Goal: Communication & Community: Participate in discussion

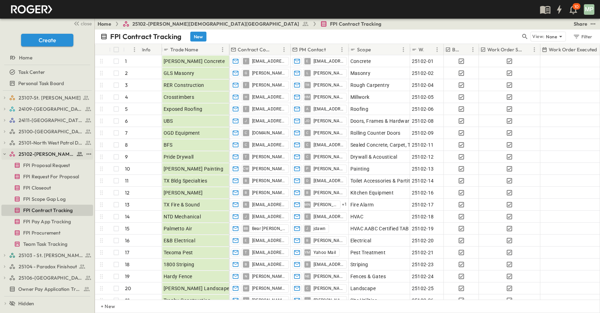
click at [7, 153] on icon "button" at bounding box center [4, 153] width 5 height 5
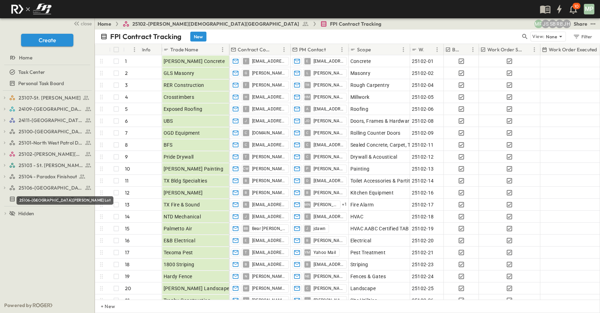
click at [35, 195] on div "25106-[GEOGRAPHIC_DATA][PERSON_NAME] Lot" at bounding box center [65, 198] width 98 height 14
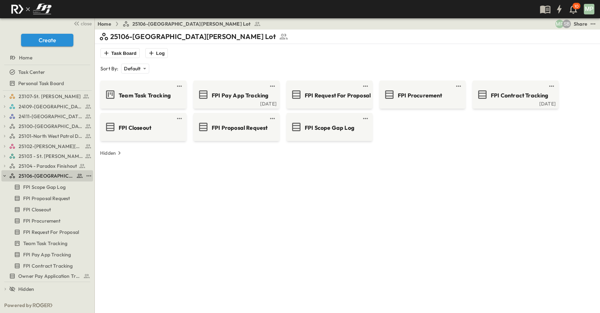
click at [4, 176] on icon "button" at bounding box center [5, 175] width 2 height 1
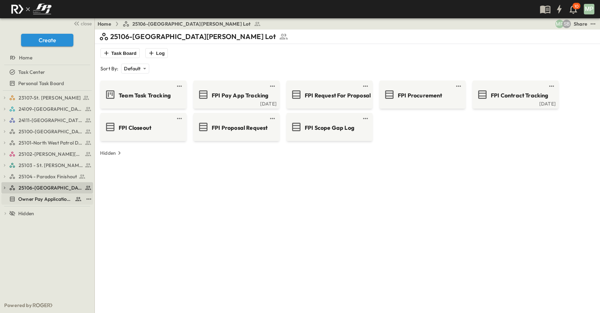
click at [27, 199] on span "Owner Pay Application Tracking" at bounding box center [45, 198] width 54 height 7
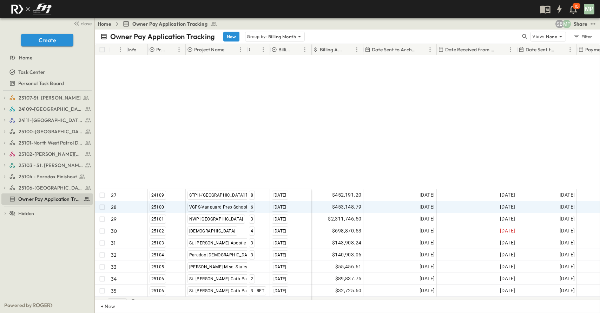
scroll to position [429, 0]
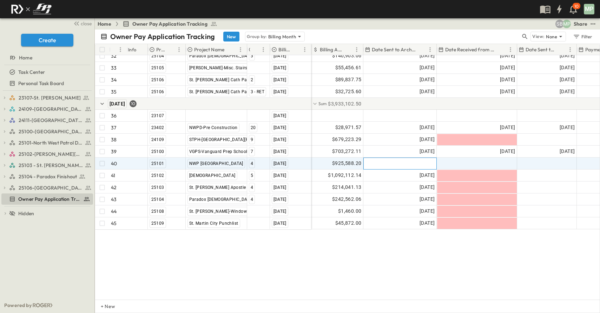
click at [418, 158] on div at bounding box center [400, 163] width 73 height 11
click at [419, 160] on icon "Tracking Date Menu" at bounding box center [416, 163] width 5 height 6
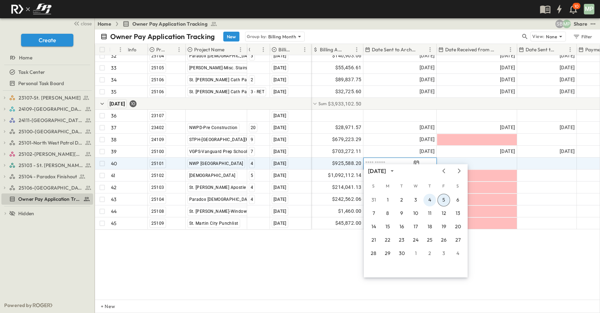
click at [430, 198] on button "4" at bounding box center [430, 200] width 13 height 13
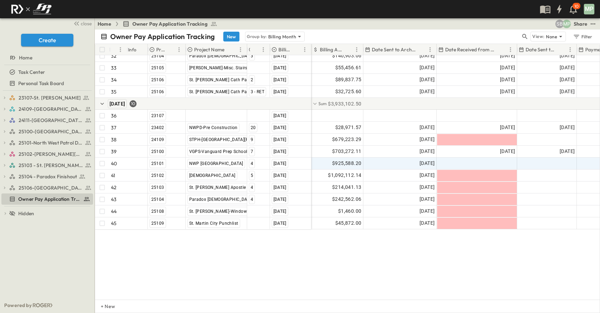
click at [425, 256] on div "30 [GEOGRAPHIC_DATA][DEMOGRAPHIC_DATA] [DATE] 31 25103 [DEMOGRAPHIC_DATA][PERSO…" at bounding box center [347, 177] width 505 height 244
